Goal: Task Accomplishment & Management: Manage account settings

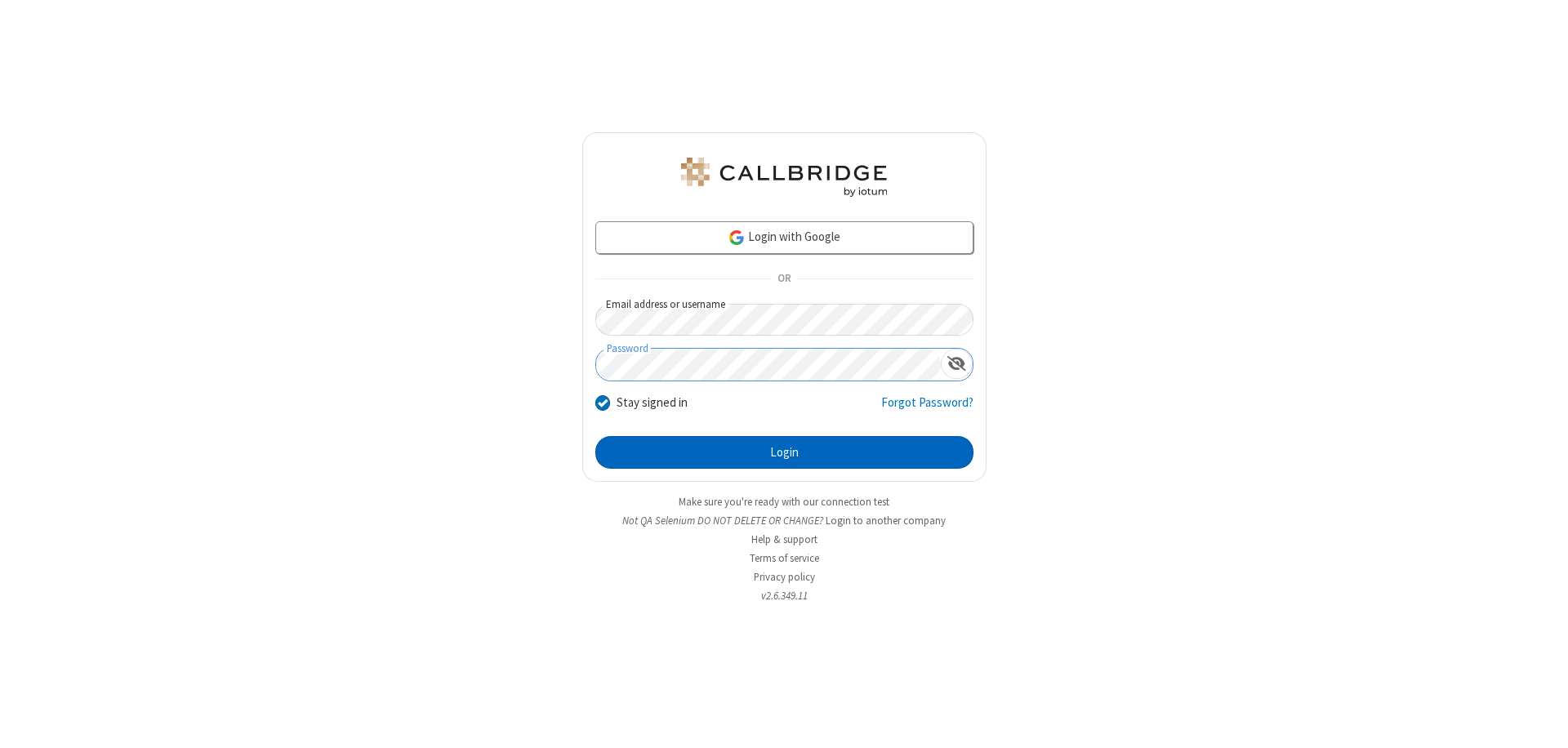
click at [784, 452] on button "Login" at bounding box center [784, 452] width 378 height 33
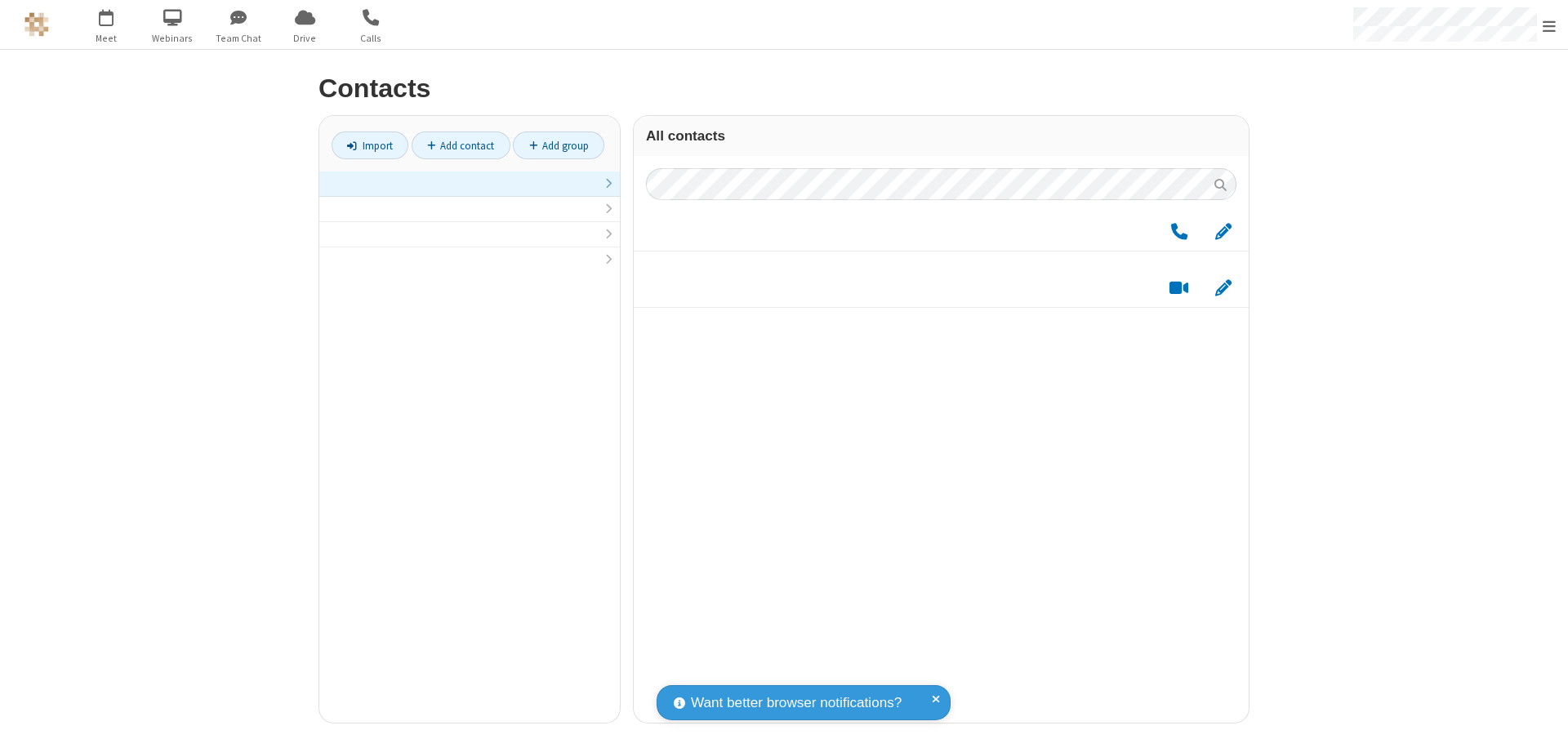
click at [469, 193] on link at bounding box center [469, 184] width 301 height 25
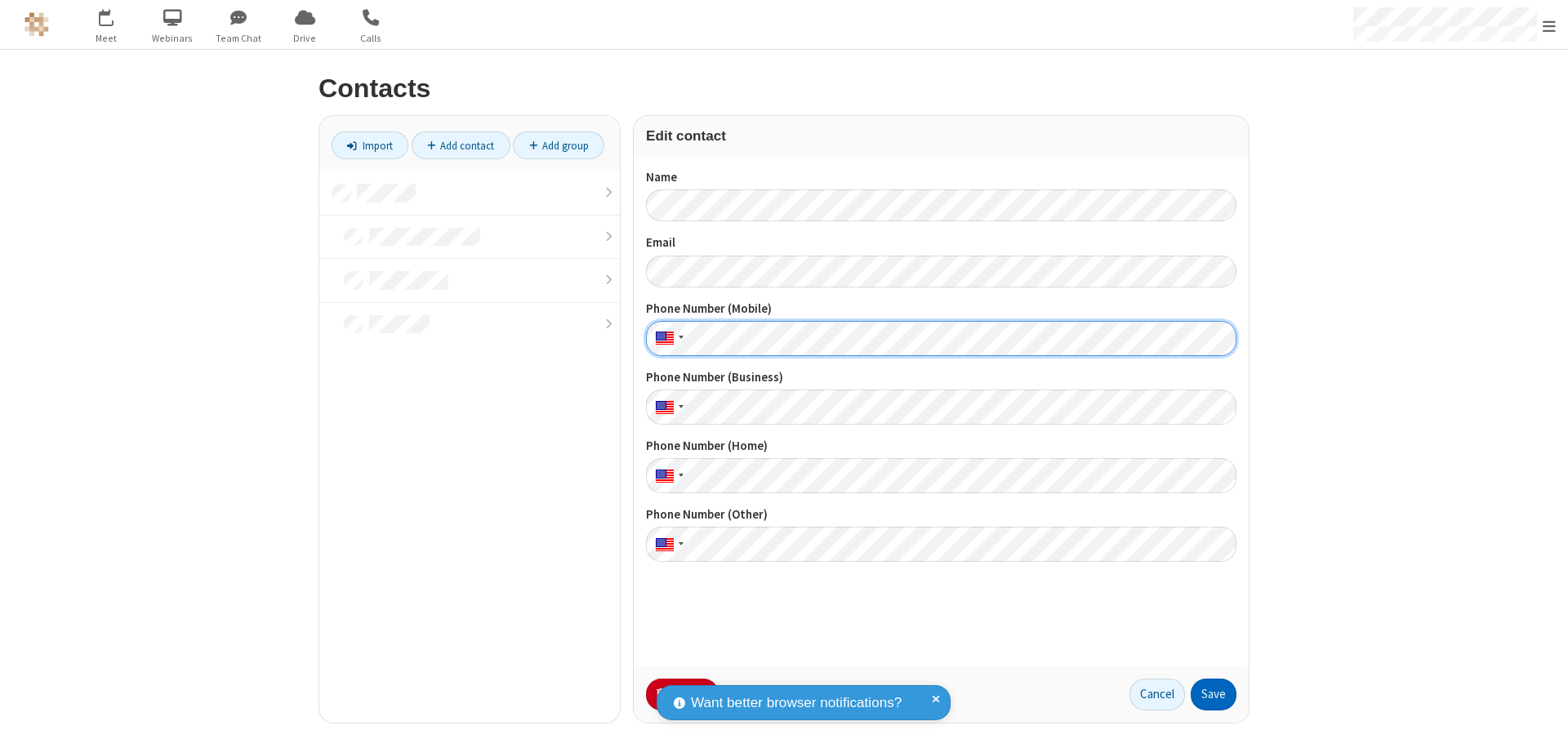
click at [1214, 694] on button "Save" at bounding box center [1213, 695] width 46 height 33
